Goal: Information Seeking & Learning: Learn about a topic

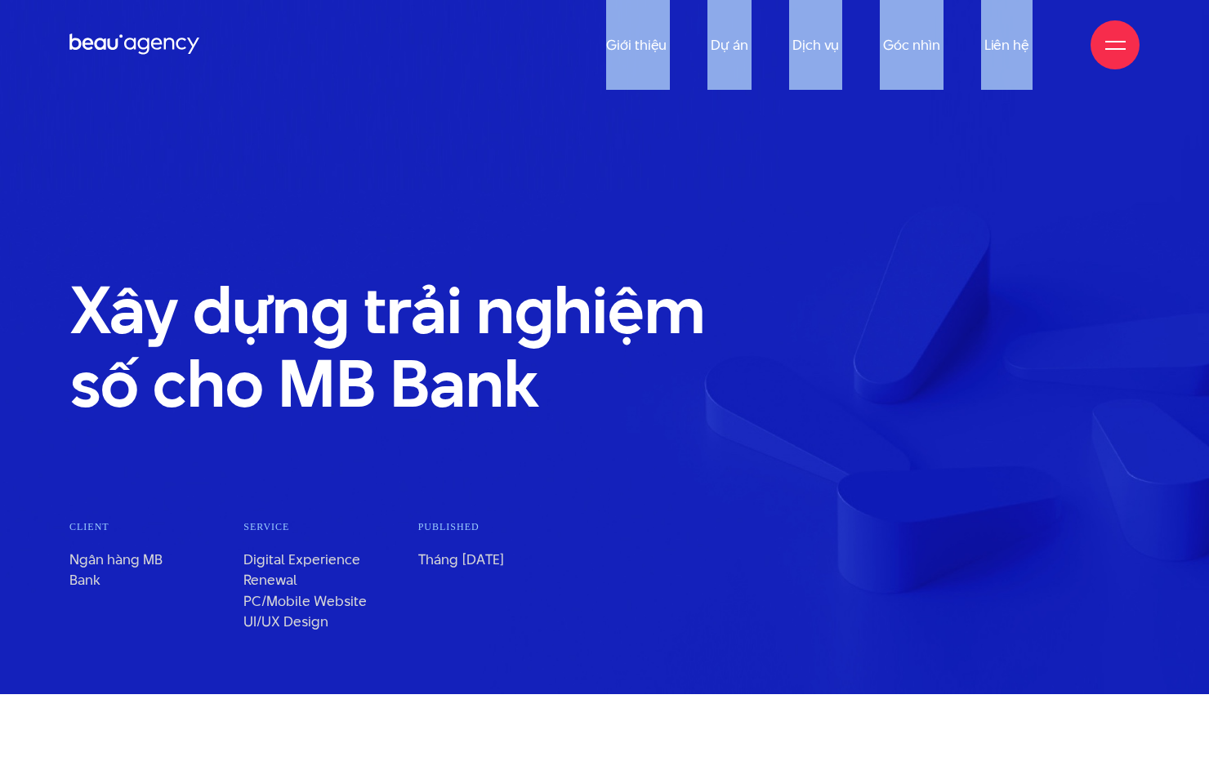
drag, startPoint x: 592, startPoint y: 44, endPoint x: 1100, endPoint y: 53, distance: 508.0
click at [1100, 53] on div "Giới thiệu Dự án Dịch vụ Góc nhìn Liên hệ" at bounding box center [604, 45] width 1070 height 90
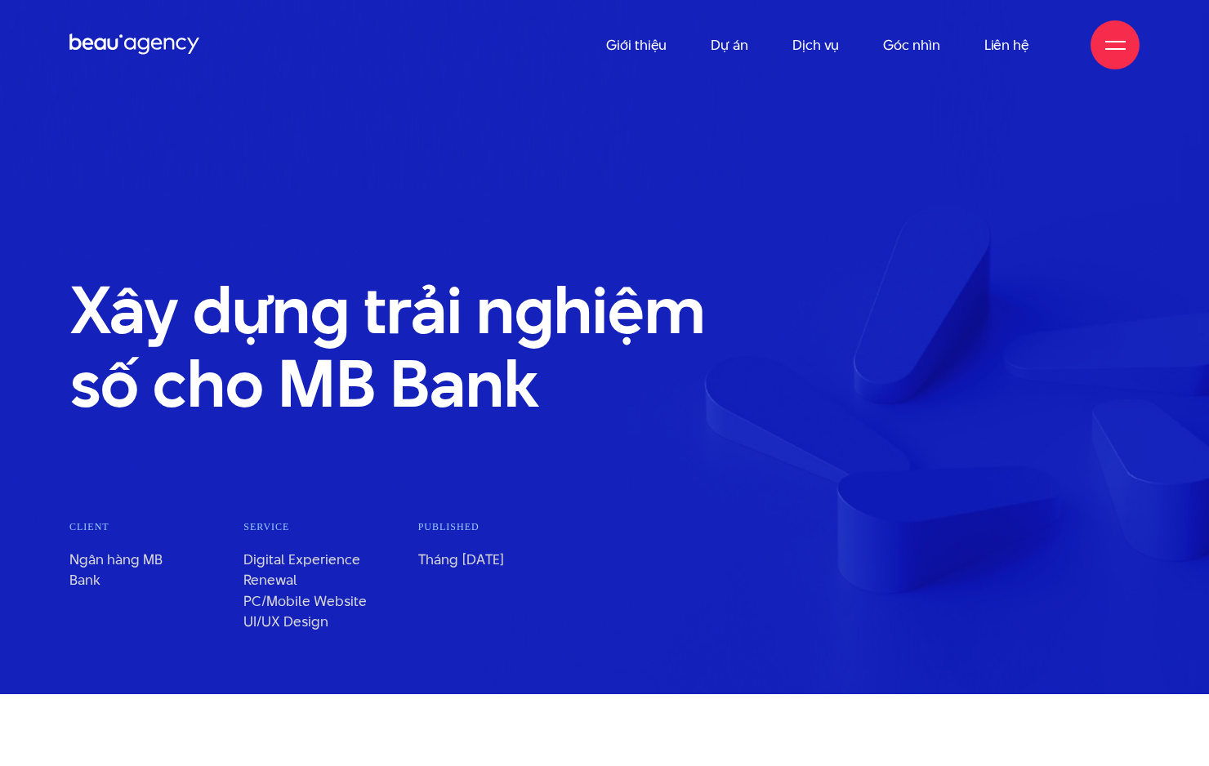
click at [723, 385] on h1 "Xây dựng trải nghiệm số cho MB Bank" at bounding box center [421, 347] width 705 height 147
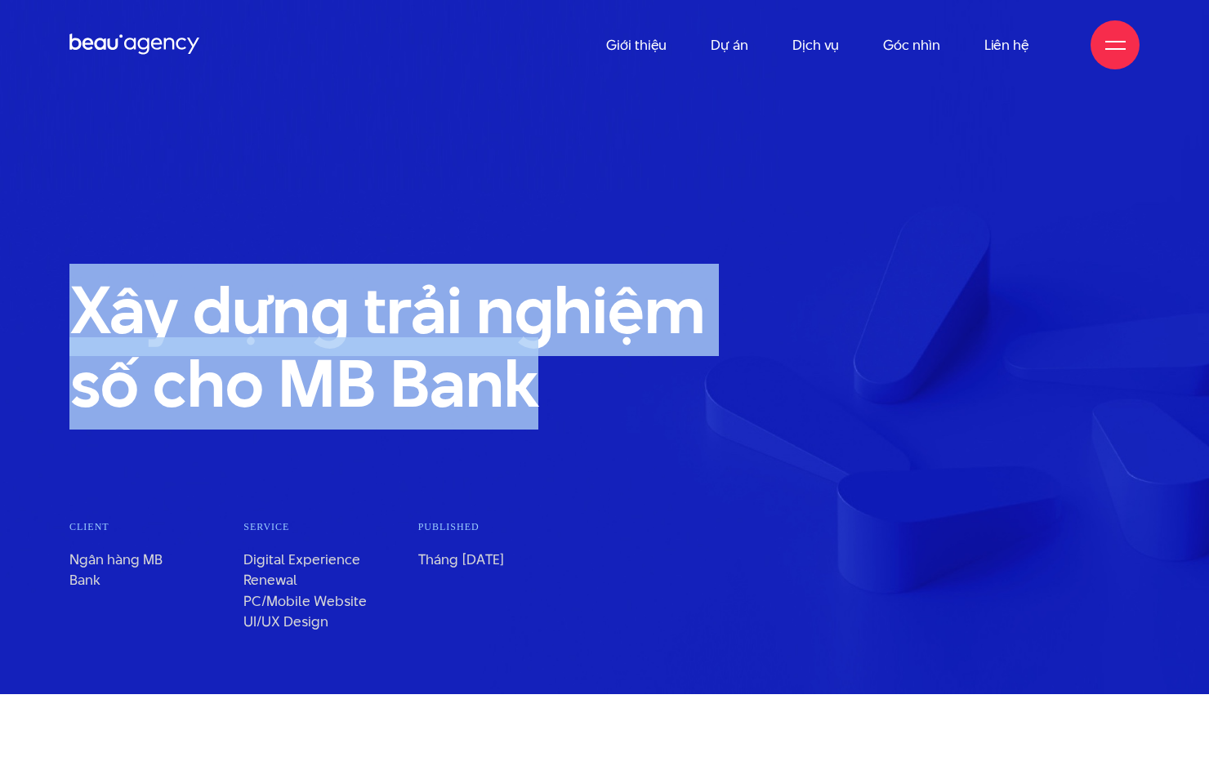
drag, startPoint x: 717, startPoint y: 421, endPoint x: 575, endPoint y: 392, distance: 144.9
click at [575, 392] on section "Xây dựng trải nghiệm số cho MB Bank Client Ngân hàng MB Bank" at bounding box center [604, 347] width 1209 height 694
click at [575, 392] on h1 "Xây dựng trải nghiệm số cho MB Bank" at bounding box center [421, 347] width 705 height 147
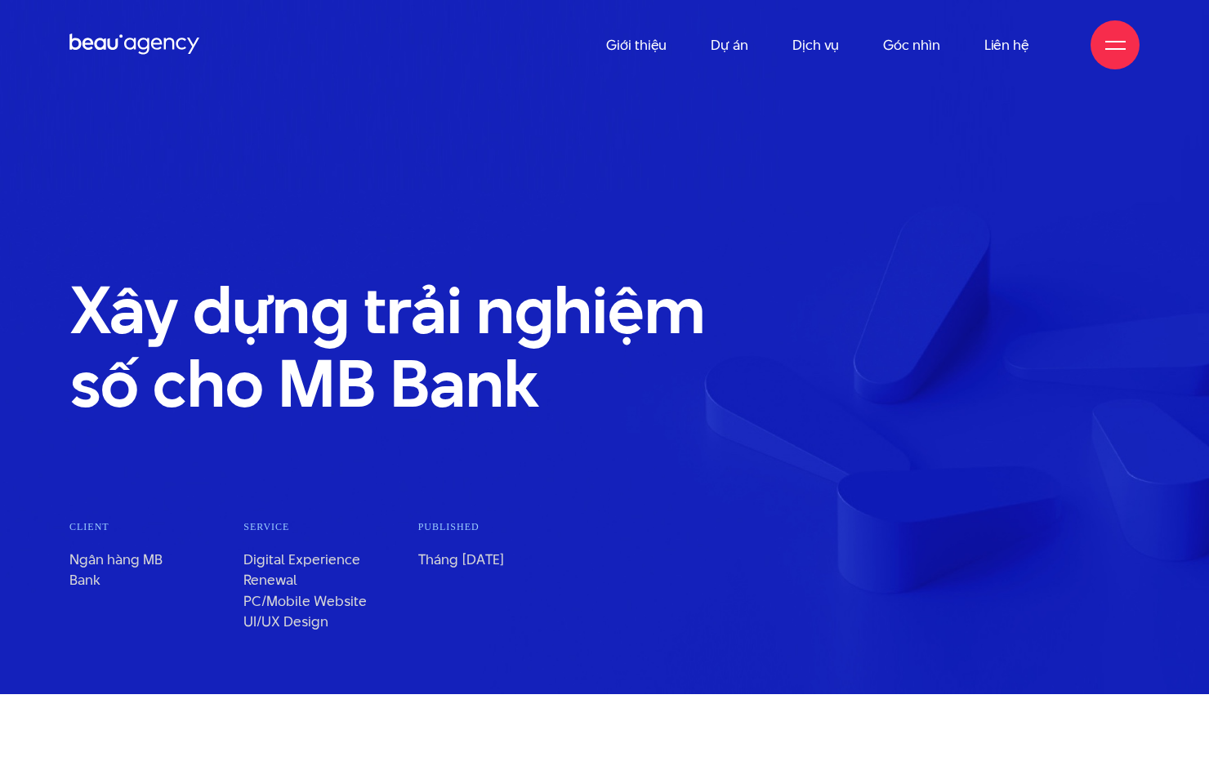
click at [310, 559] on li "Service Digital Experience Renewal PC/Mobile Website UI/UX Design" at bounding box center [330, 576] width 174 height 114
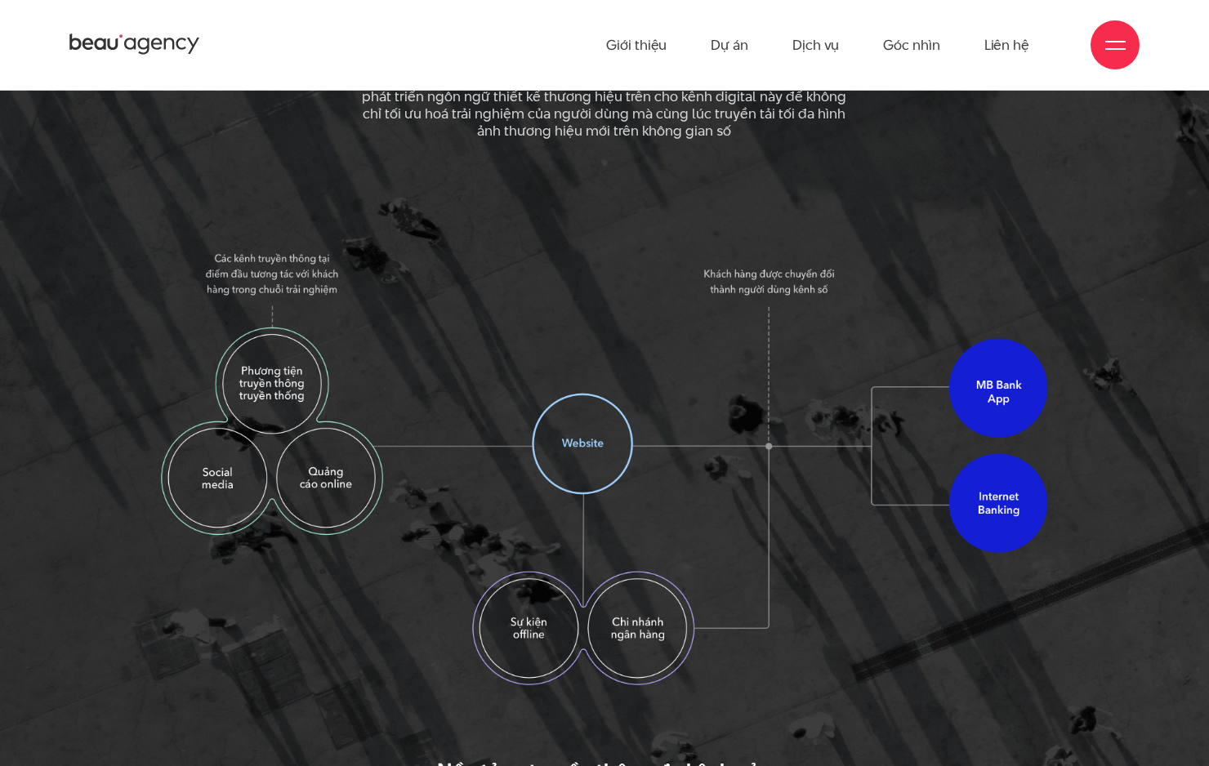
scroll to position [2138, 0]
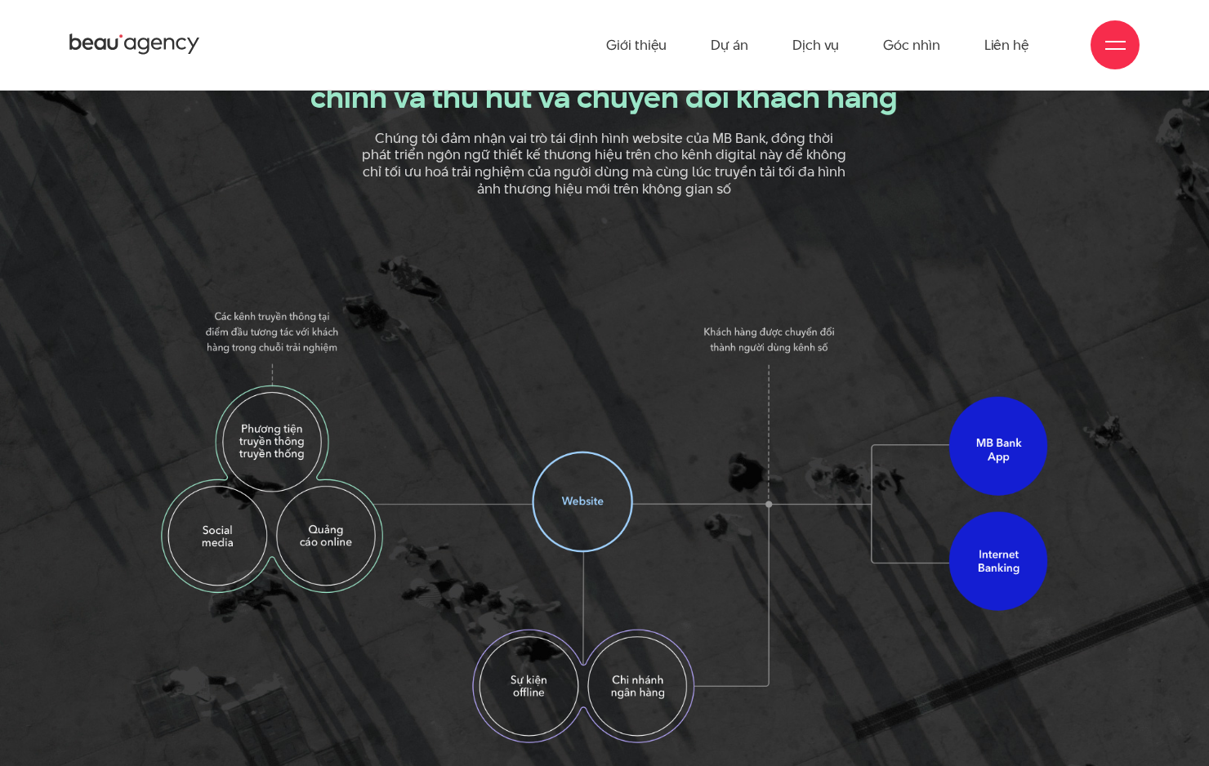
click at [553, 502] on img at bounding box center [605, 526] width 888 height 434
click at [532, 689] on img at bounding box center [605, 526] width 888 height 434
click at [626, 684] on img at bounding box center [605, 526] width 888 height 434
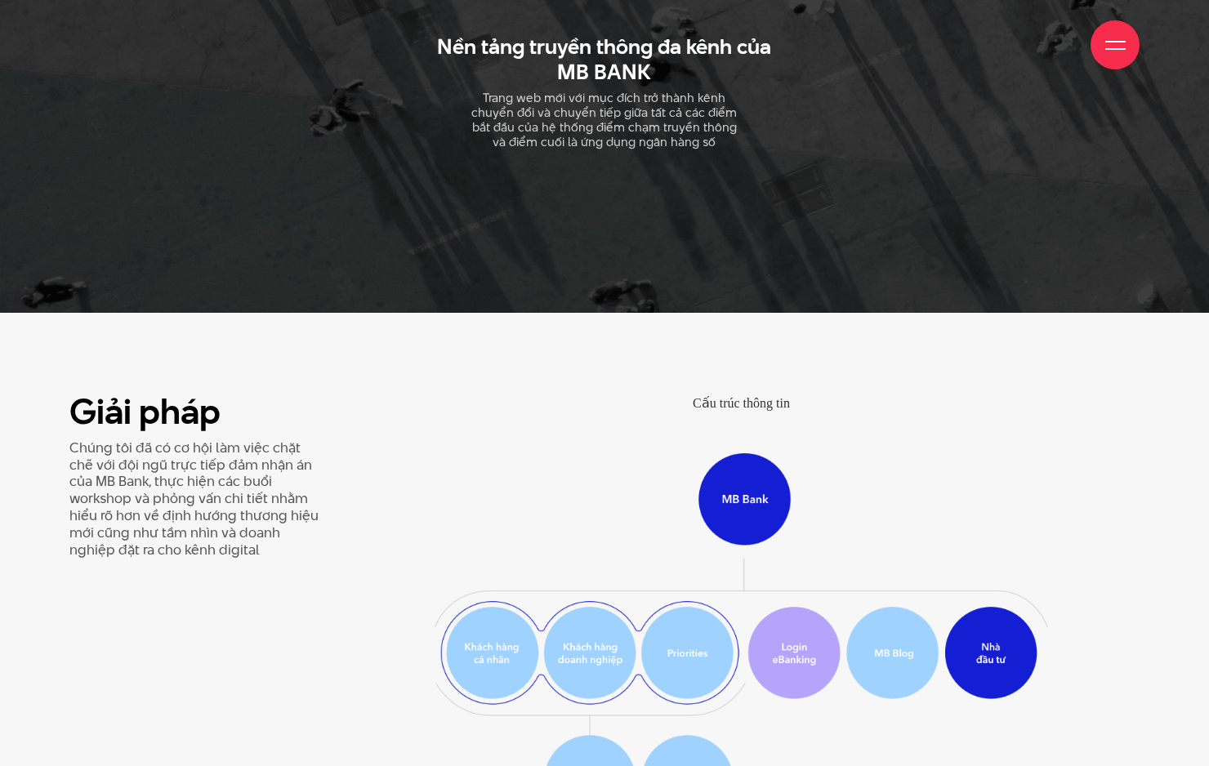
scroll to position [3213, 0]
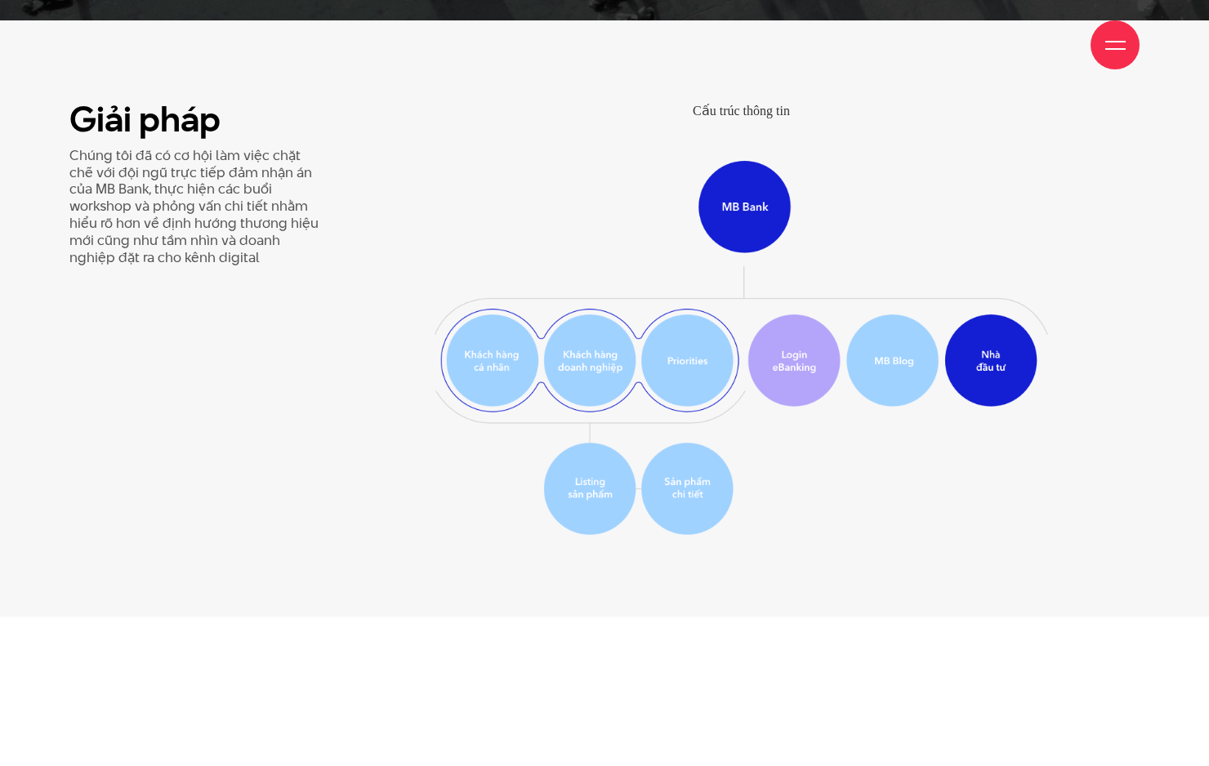
click at [661, 358] on img at bounding box center [741, 348] width 614 height 374
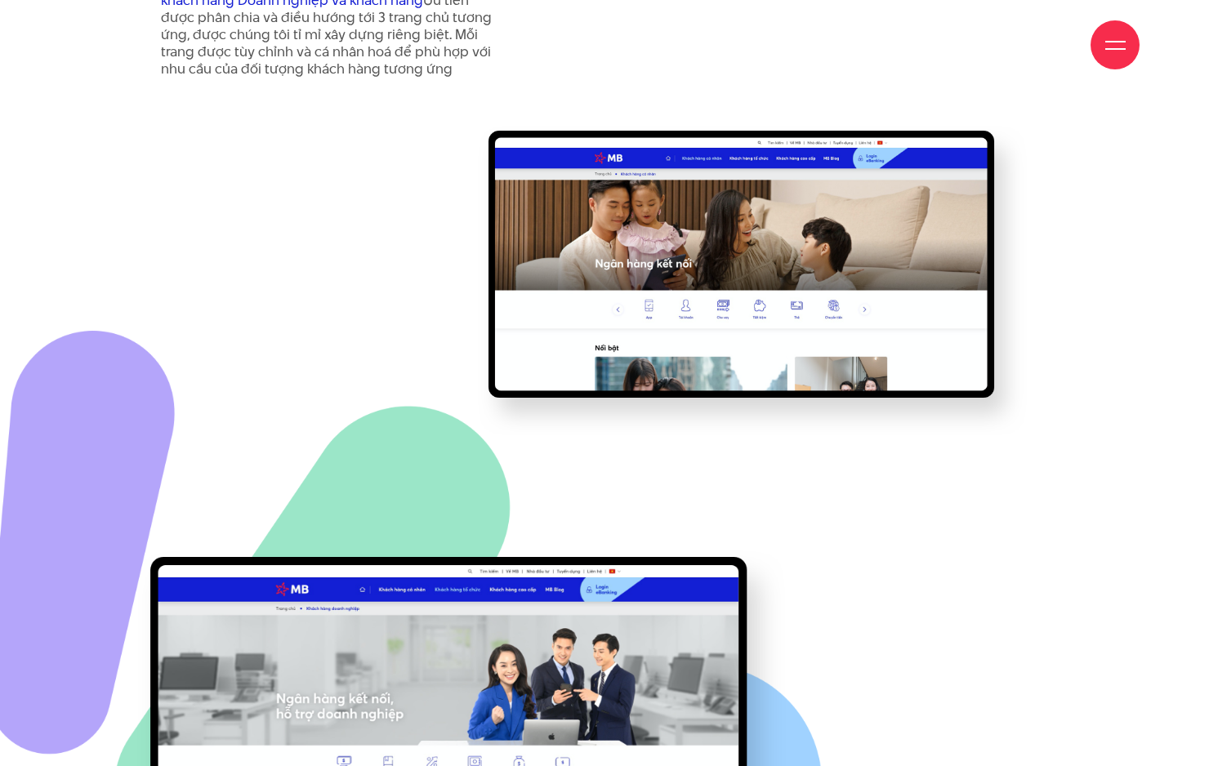
scroll to position [9790, 0]
